Goal: Navigation & Orientation: Find specific page/section

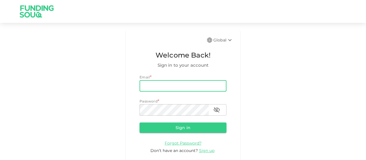
drag, startPoint x: 0, startPoint y: 0, endPoint x: 146, endPoint y: 86, distance: 169.3
click at [146, 86] on input "email" at bounding box center [183, 85] width 87 height 11
type input "[EMAIL_ADDRESS][DOMAIN_NAME]"
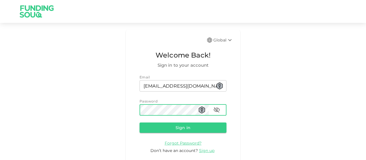
click at [140, 122] on button "Sign in" at bounding box center [183, 127] width 87 height 10
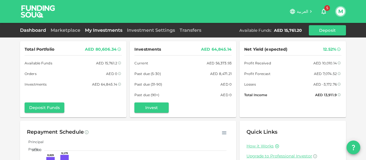
click at [103, 28] on link "My Investments" at bounding box center [104, 29] width 42 height 5
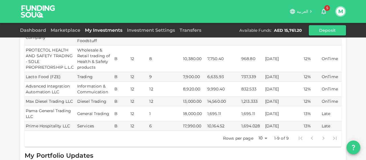
scroll to position [138, 0]
click at [61, 31] on link "Marketplace" at bounding box center [65, 29] width 34 height 5
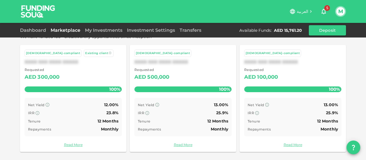
scroll to position [51, 0]
